Goal: Task Accomplishment & Management: Complete application form

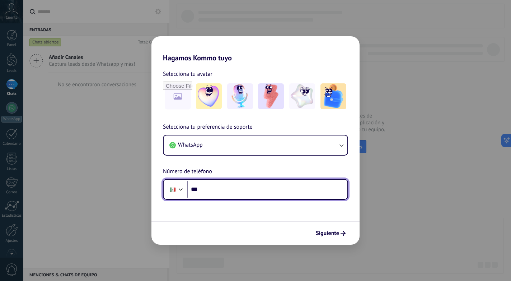
click at [233, 192] on input "***" at bounding box center [267, 189] width 160 height 17
paste input "****"
paste input "**********"
type input "**********"
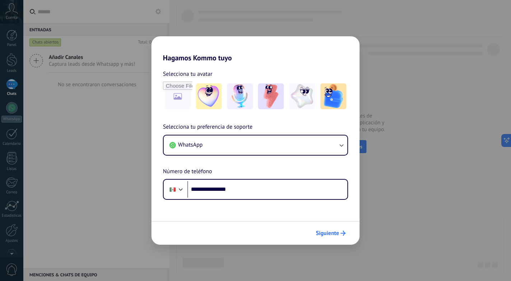
click at [332, 235] on span "Siguiente" at bounding box center [327, 232] width 23 height 5
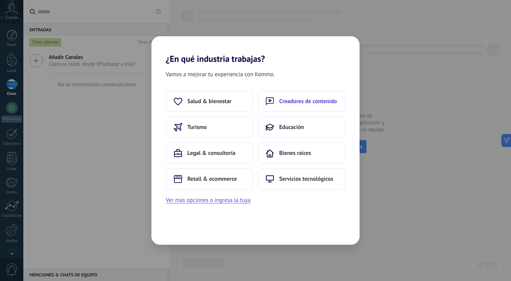
click at [297, 103] on span "Creadores de contenido" at bounding box center [308, 101] width 58 height 7
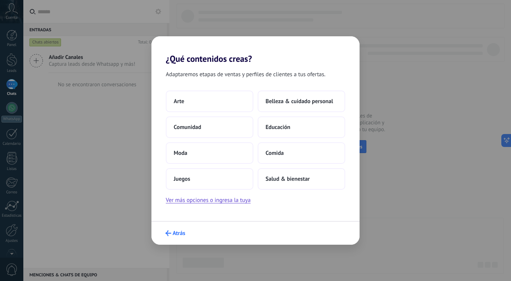
click at [174, 234] on span "Atrás" at bounding box center [179, 232] width 13 height 5
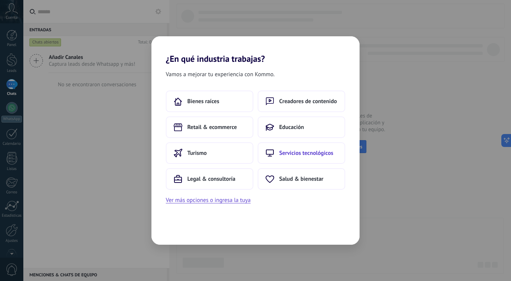
click at [314, 157] on button "Servicios tecnológicos" at bounding box center [302, 153] width 88 height 22
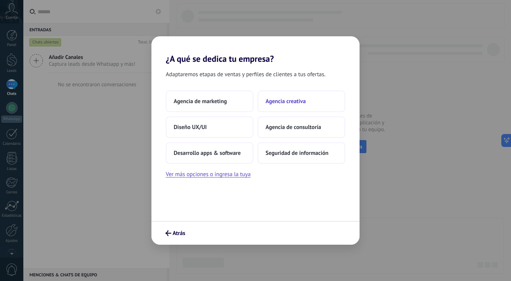
click at [298, 100] on span "Agencia creativa" at bounding box center [285, 101] width 40 height 7
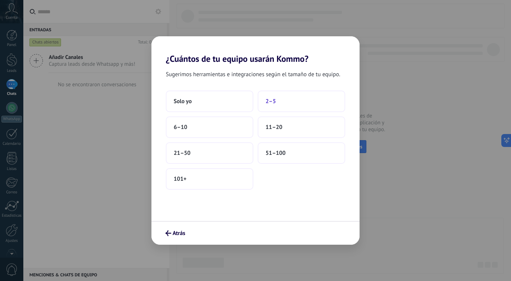
click at [279, 106] on button "2–5" at bounding box center [302, 101] width 88 height 22
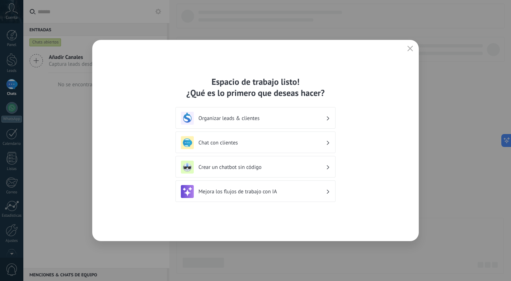
click at [409, 51] on icon "button" at bounding box center [410, 49] width 6 height 6
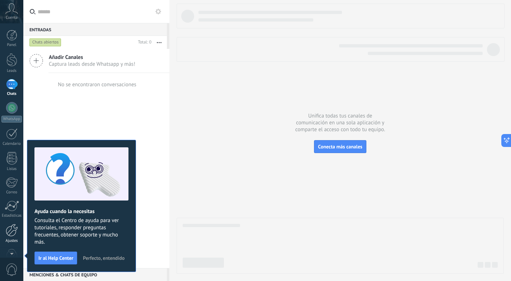
click at [11, 235] on div at bounding box center [12, 229] width 12 height 13
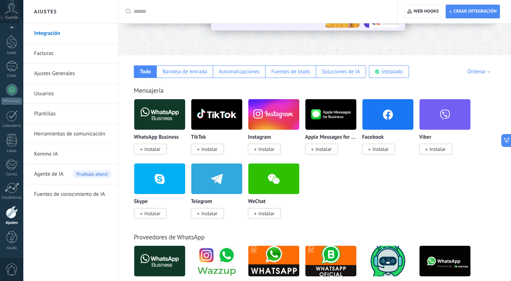
scroll to position [86, 0]
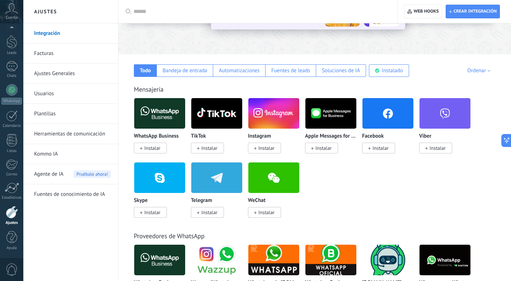
click at [149, 148] on span "Instalar" at bounding box center [152, 148] width 16 height 6
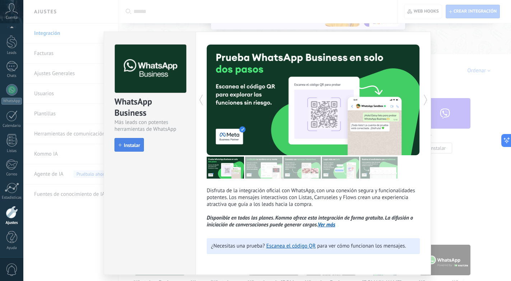
click at [133, 147] on span "Instalar" at bounding box center [132, 144] width 16 height 5
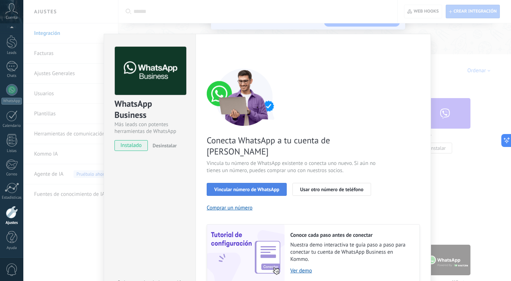
click at [234, 187] on span "Vincular número de WhatsApp" at bounding box center [246, 189] width 65 height 5
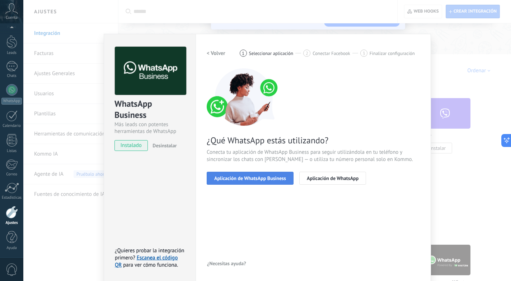
click at [249, 180] on span "Aplicación de WhatsApp Business" at bounding box center [250, 177] width 72 height 5
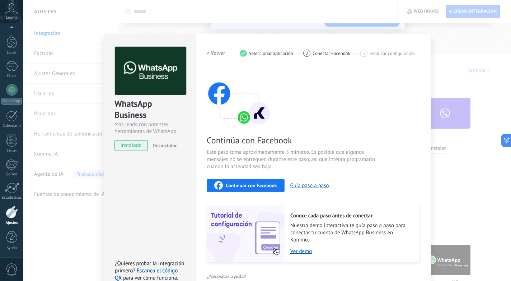
click at [246, 185] on span "Continuar con Facebook" at bounding box center [251, 185] width 51 height 5
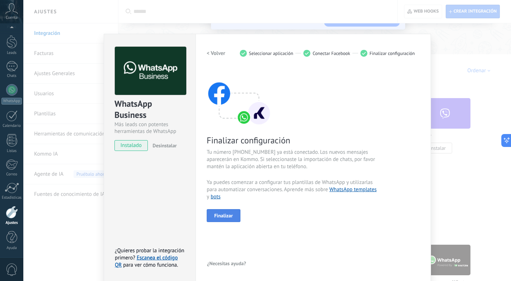
click at [226, 216] on span "Finalizar" at bounding box center [223, 215] width 19 height 5
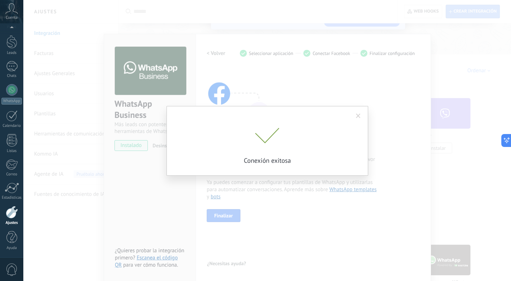
click at [263, 135] on div "Conexión exitosa" at bounding box center [266, 140] width 487 height 281
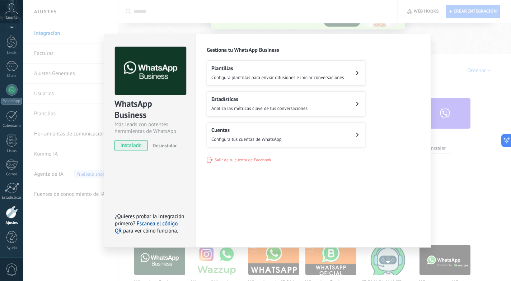
click at [453, 69] on div "WhatsApp Business Más leads con potentes herramientas de WhatsApp instalado Des…" at bounding box center [266, 140] width 487 height 281
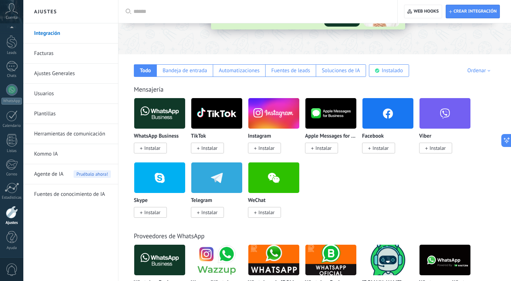
click at [383, 149] on span "Instalar" at bounding box center [380, 148] width 16 height 6
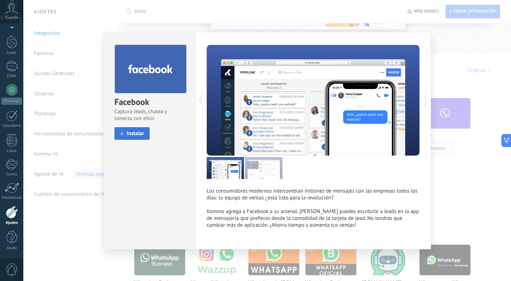
click at [120, 134] on button "Instalar" at bounding box center [131, 133] width 35 height 13
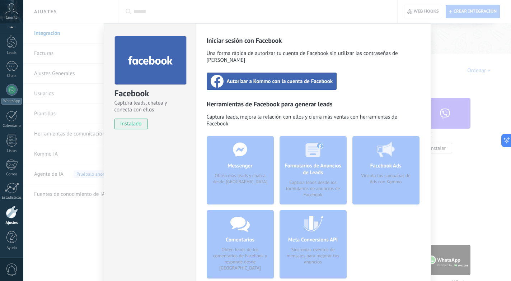
click at [281, 77] on span "Autorizar a Kommo con la cuenta de Facebook" at bounding box center [280, 80] width 106 height 7
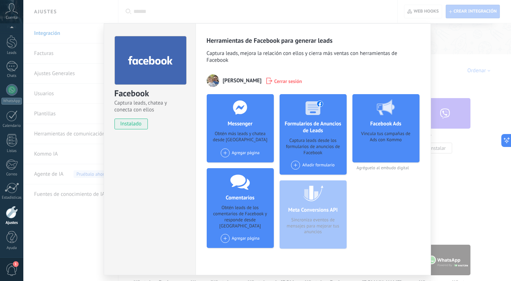
click at [473, 65] on div "Facebook Captura leads, chatea y conecta con ellos instalado Desinstalar Herram…" at bounding box center [266, 140] width 487 height 281
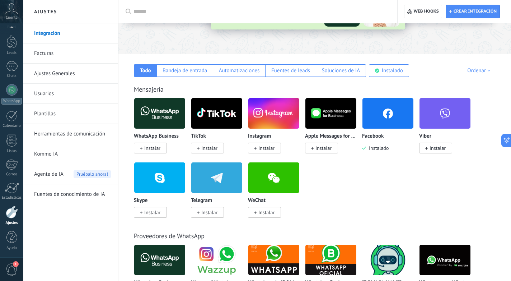
click at [259, 149] on span "Instalar" at bounding box center [266, 148] width 16 height 6
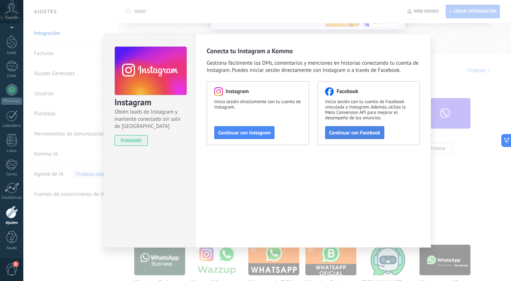
click at [351, 133] on span "Continuar con Facebook" at bounding box center [354, 132] width 51 height 5
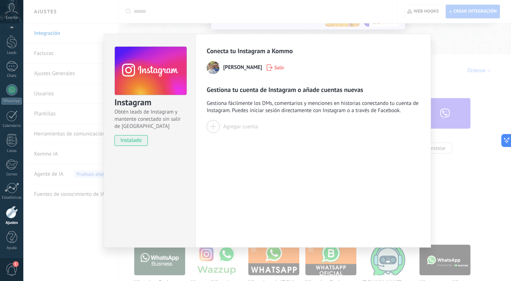
click at [214, 128] on div at bounding box center [213, 126] width 13 height 13
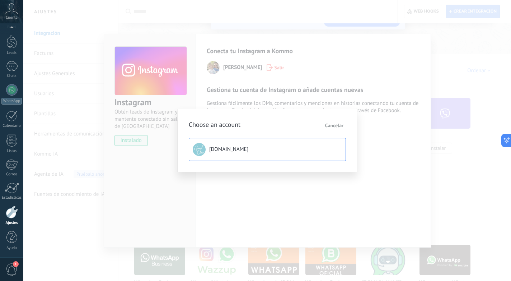
click at [233, 154] on button "[DOMAIN_NAME]" at bounding box center [267, 149] width 157 height 23
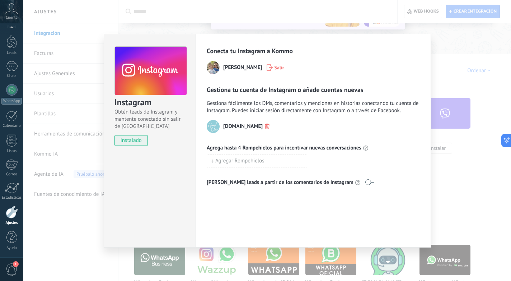
click at [469, 70] on div "Instagram Obtén leads de Instagram y mantente conectado sin salir de Kommo inst…" at bounding box center [266, 140] width 487 height 281
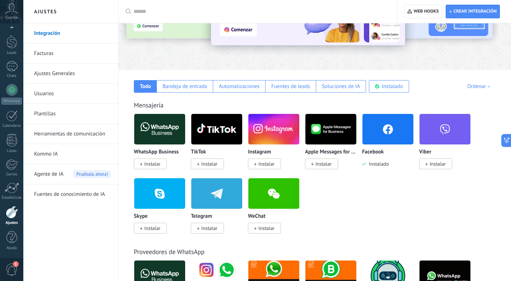
scroll to position [69, 0]
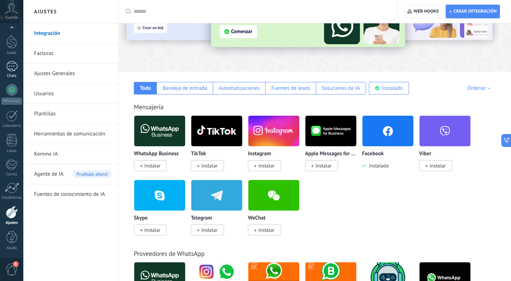
click at [14, 69] on div at bounding box center [11, 66] width 11 height 10
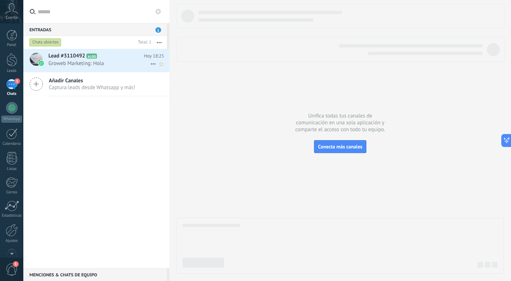
click at [101, 62] on span "Groweb Marketing: Hola" at bounding box center [99, 63] width 102 height 7
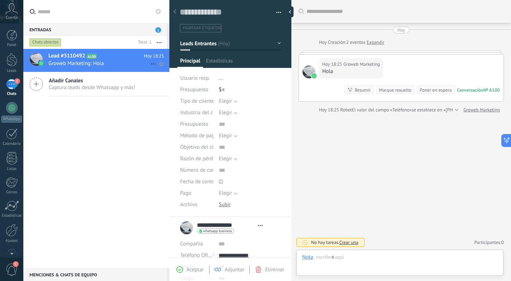
scroll to position [11, 0]
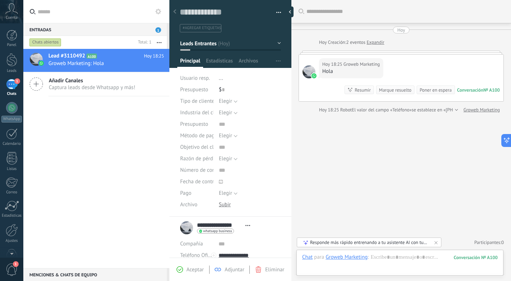
click at [235, 101] on button "Elegir" at bounding box center [228, 100] width 19 height 11
click at [231, 100] on span "Elegir" at bounding box center [243, 101] width 64 height 7
click at [234, 136] on button "Elegir" at bounding box center [228, 135] width 19 height 11
click at [227, 132] on span "Elegir" at bounding box center [243, 135] width 64 height 7
click at [231, 196] on span "Elegir" at bounding box center [225, 192] width 13 height 7
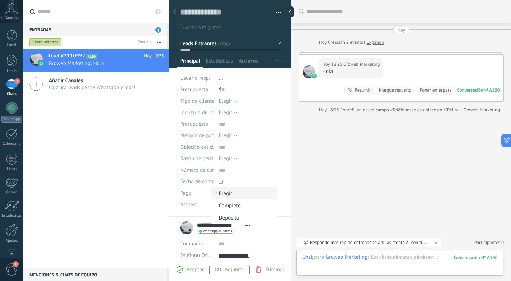
click at [235, 194] on span "Elegir" at bounding box center [243, 193] width 64 height 7
click at [278, 43] on button "Leads Entrantes" at bounding box center [230, 43] width 101 height 13
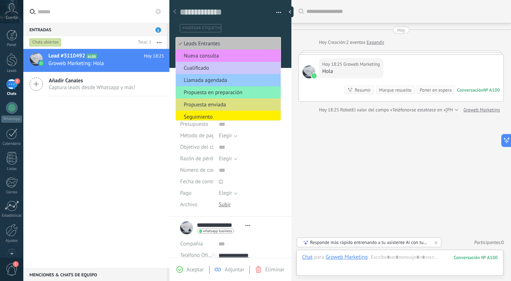
click at [254, 18] on div "Guardar y crear Imprimir Administrar etiquetas Exportar a excel" at bounding box center [231, 19] width 102 height 25
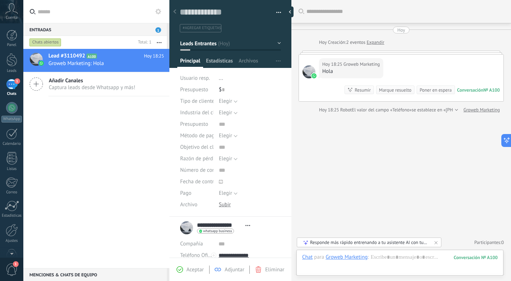
click at [222, 59] on span "Estadísticas" at bounding box center [219, 62] width 27 height 10
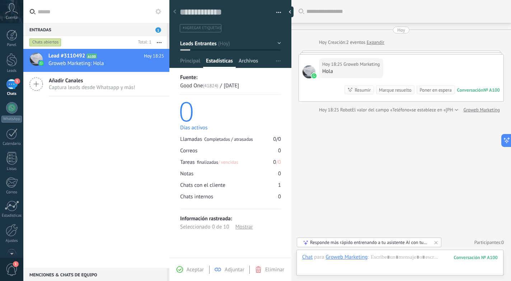
click at [246, 58] on span "Archivos" at bounding box center [248, 62] width 19 height 10
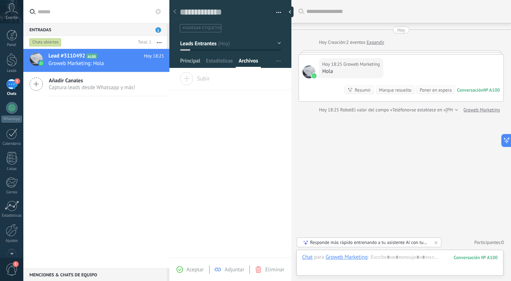
click at [195, 61] on span "Principal" at bounding box center [190, 62] width 20 height 10
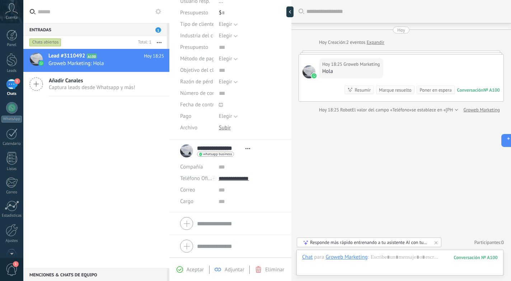
scroll to position [78, 0]
click at [309, 234] on div "Nota" at bounding box center [309, 232] width 25 height 12
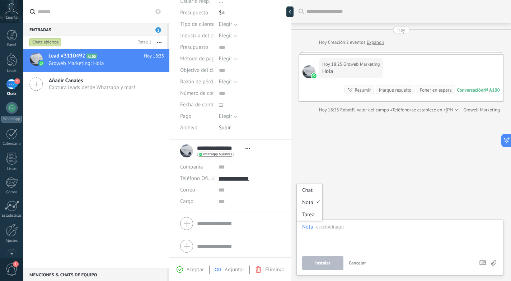
click at [310, 228] on div "Nota" at bounding box center [307, 226] width 11 height 6
click at [312, 192] on div "Chat" at bounding box center [309, 190] width 25 height 12
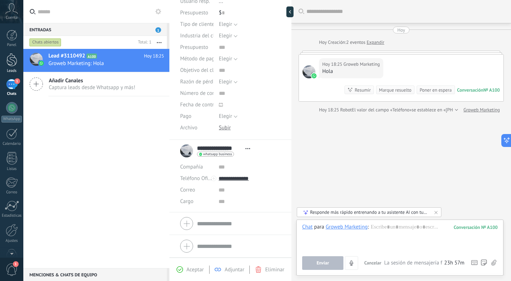
click at [11, 61] on div at bounding box center [11, 59] width 11 height 13
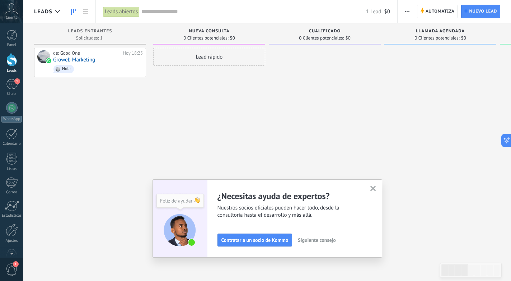
click at [373, 187] on icon "button" at bounding box center [372, 187] width 5 height 5
